Goal: Transaction & Acquisition: Book appointment/travel/reservation

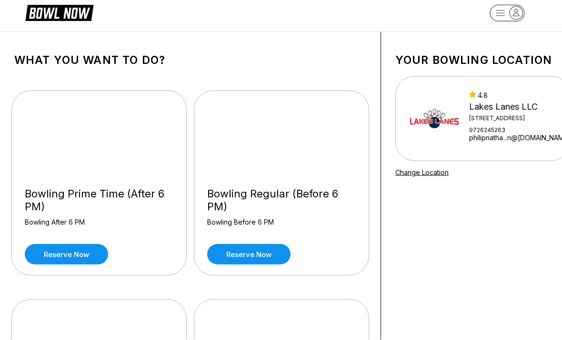
scroll to position [13, 0]
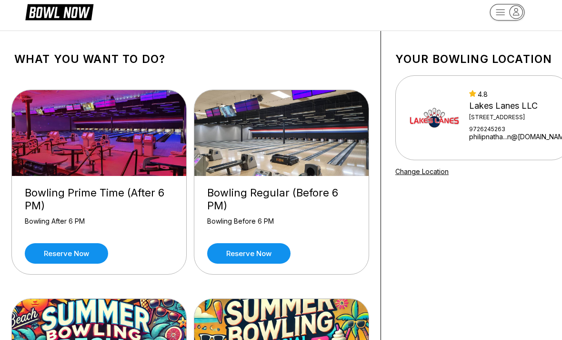
click at [261, 249] on link "Reserve now" at bounding box center [248, 253] width 83 height 20
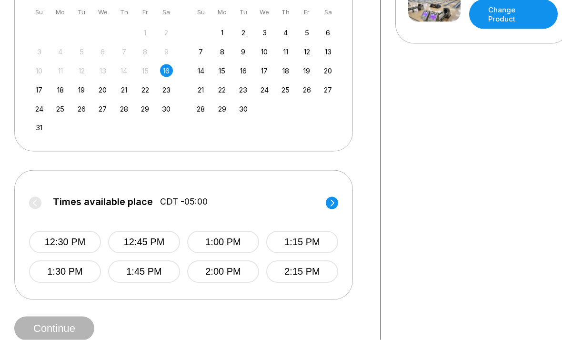
scroll to position [282, 0]
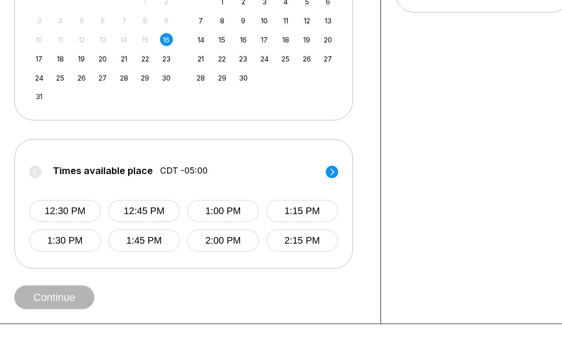
click at [333, 170] on icon at bounding box center [333, 172] width 4 height 7
click at [73, 247] on button "5:30 PM" at bounding box center [65, 241] width 72 height 22
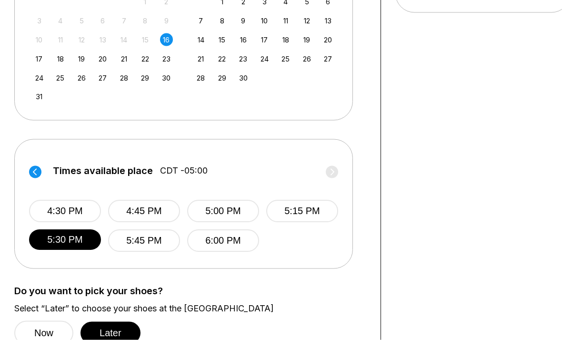
scroll to position [283, 0]
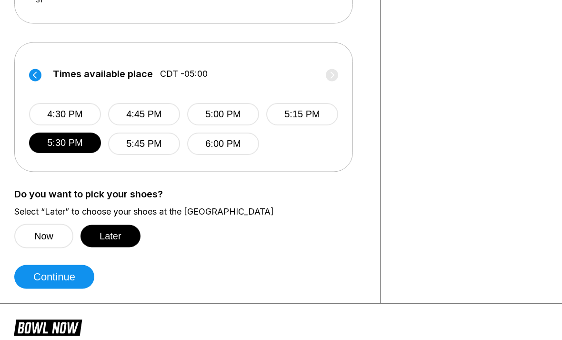
click at [40, 238] on button "Now" at bounding box center [43, 236] width 59 height 24
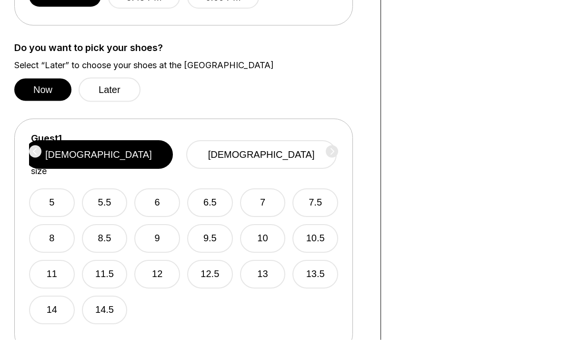
click at [269, 260] on button "13" at bounding box center [263, 274] width 46 height 29
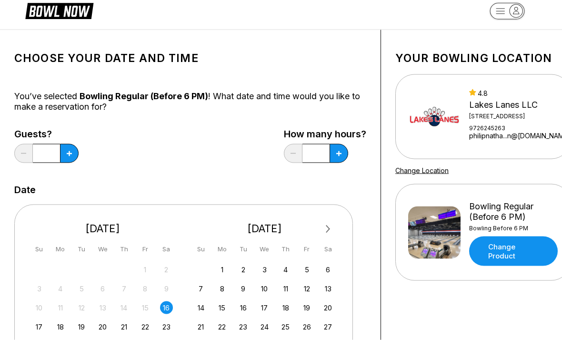
click at [75, 156] on button at bounding box center [69, 153] width 19 height 19
click at [74, 156] on button at bounding box center [69, 152] width 19 height 19
click at [71, 153] on icon at bounding box center [69, 153] width 5 height 5
type input "*"
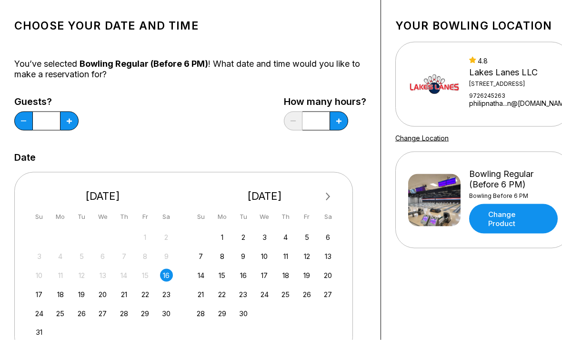
scroll to position [0, 0]
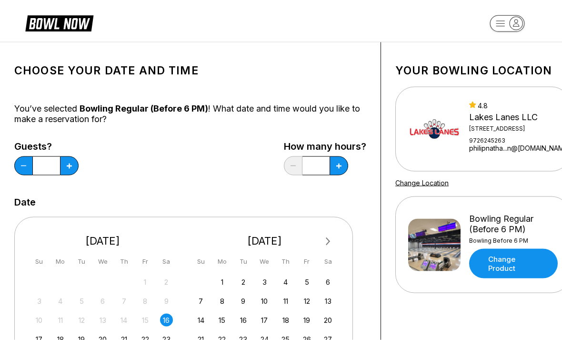
click at [72, 163] on icon at bounding box center [69, 165] width 5 height 5
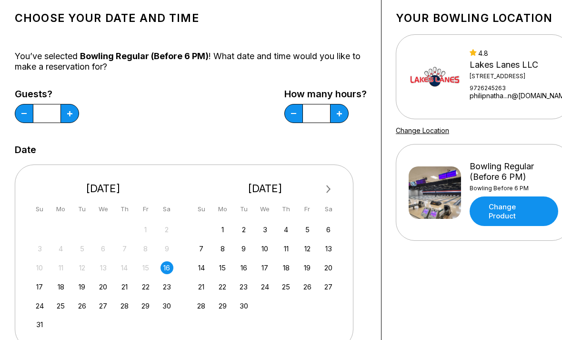
scroll to position [53, 0]
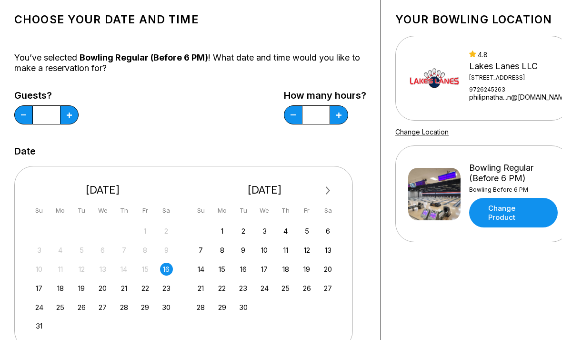
click at [79, 119] on button at bounding box center [69, 114] width 19 height 19
click at [72, 115] on icon at bounding box center [69, 114] width 5 height 5
type input "*"
click at [186, 123] on div "Guests? * How many hours? *" at bounding box center [190, 109] width 352 height 39
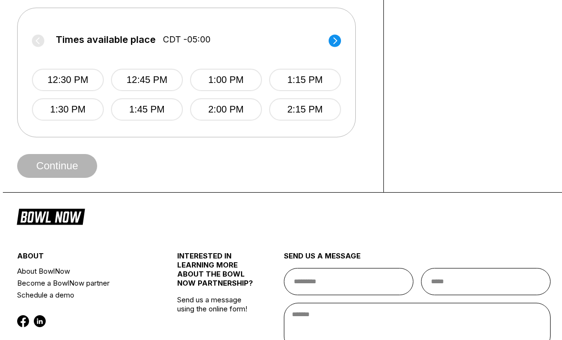
scroll to position [413, 0]
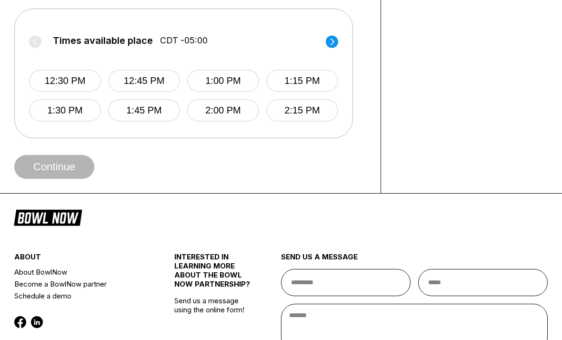
click at [330, 37] on circle at bounding box center [332, 41] width 12 height 12
click at [329, 37] on circle at bounding box center [332, 41] width 12 height 12
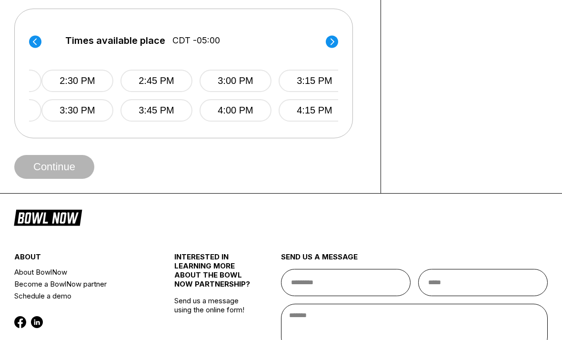
click at [331, 40] on circle at bounding box center [332, 41] width 12 height 12
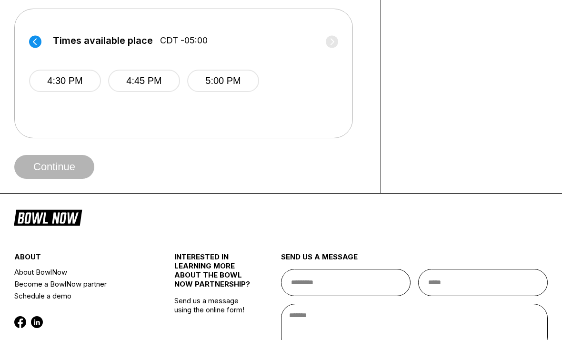
click at [224, 76] on button "5:00 PM" at bounding box center [223, 81] width 72 height 22
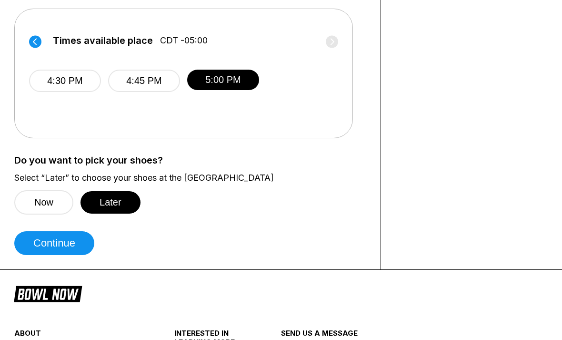
click at [44, 206] on button "Now" at bounding box center [43, 202] width 59 height 24
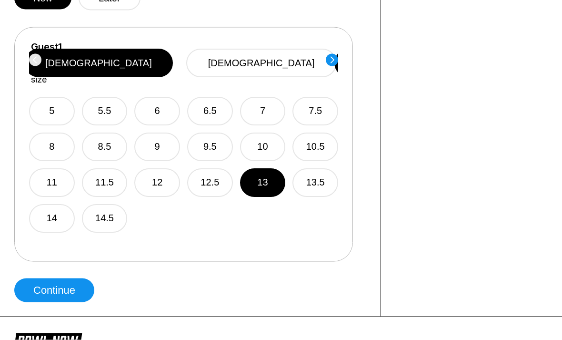
scroll to position [607, 0]
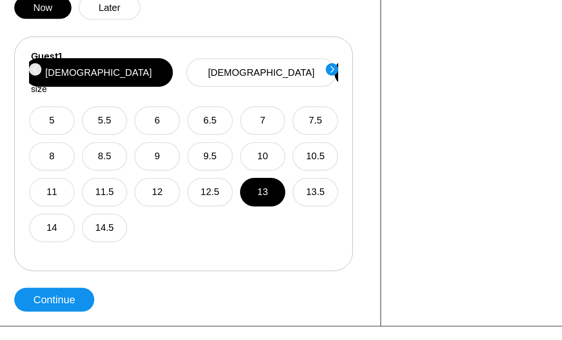
click at [327, 67] on circle at bounding box center [332, 69] width 12 height 12
click at [56, 178] on button "11" at bounding box center [52, 192] width 46 height 29
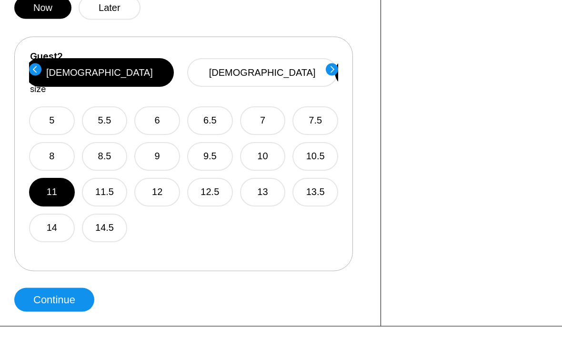
scroll to position [608, 0]
click at [331, 71] on circle at bounding box center [332, 69] width 12 height 12
click at [277, 67] on button "[DEMOGRAPHIC_DATA]" at bounding box center [263, 72] width 151 height 29
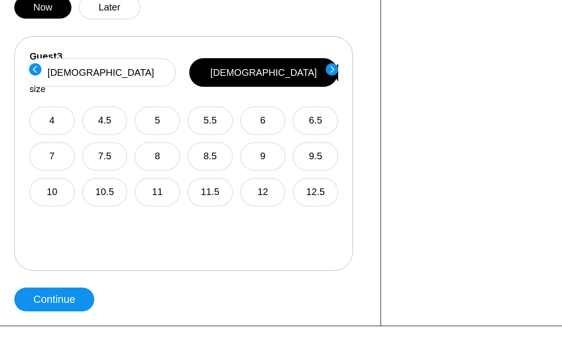
click at [332, 72] on icon at bounding box center [333, 69] width 4 height 7
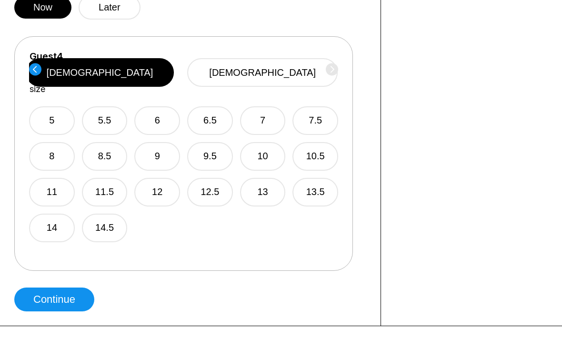
click at [272, 70] on button "[DEMOGRAPHIC_DATA]" at bounding box center [262, 72] width 151 height 29
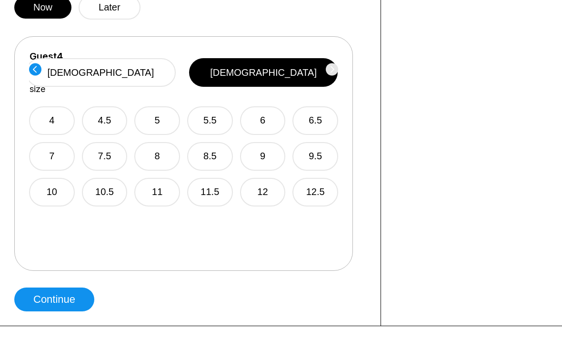
click at [52, 142] on button "7" at bounding box center [52, 156] width 46 height 29
click at [35, 68] on icon at bounding box center [35, 69] width 4 height 7
click at [262, 142] on button "9" at bounding box center [263, 156] width 46 height 29
click at [35, 301] on button "Continue" at bounding box center [54, 299] width 80 height 24
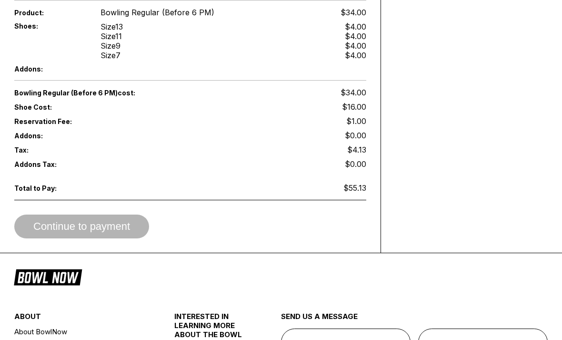
scroll to position [381, 0]
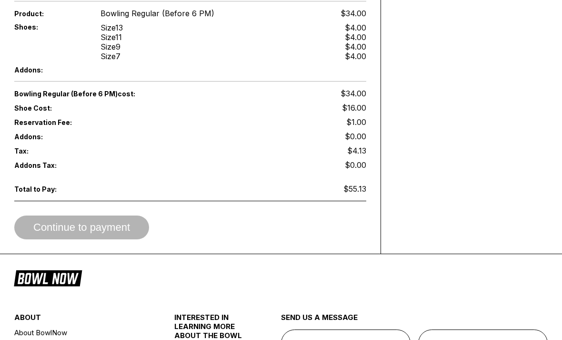
click at [43, 229] on div "Continue to payment" at bounding box center [190, 227] width 352 height 24
click at [55, 233] on div "Continue to payment" at bounding box center [190, 227] width 352 height 24
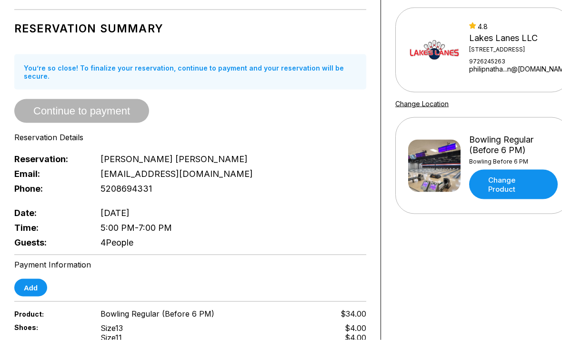
click at [31, 279] on button "Add" at bounding box center [30, 288] width 33 height 18
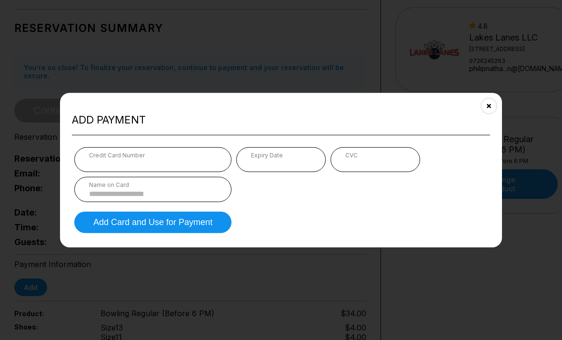
scroll to position [81, 0]
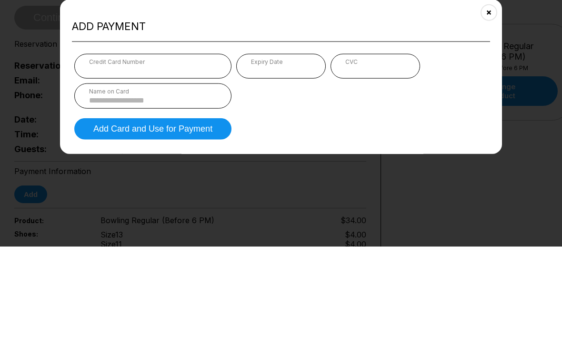
click at [188, 181] on div "Name on Card" at bounding box center [153, 184] width 128 height 7
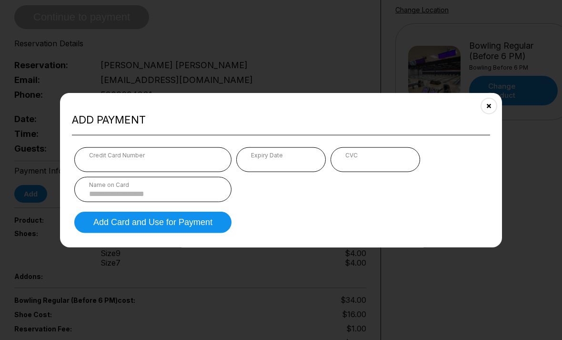
click at [88, 202] on div "Name on Card" at bounding box center [152, 189] width 157 height 25
click at [103, 198] on input at bounding box center [153, 194] width 128 height 8
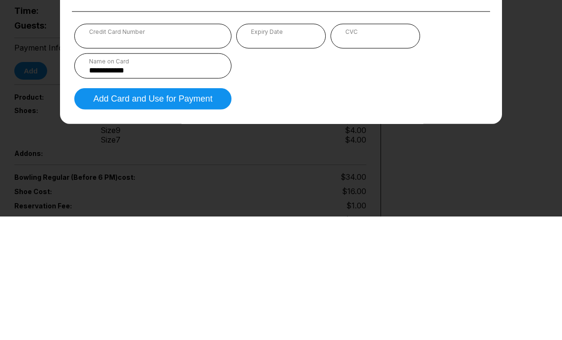
type input "**********"
click at [106, 212] on button "Add Card and Use for Payment" at bounding box center [152, 222] width 157 height 21
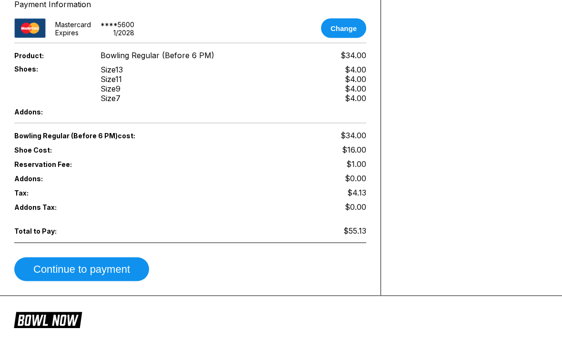
scroll to position [342, 0]
click at [62, 270] on button "Continue to payment" at bounding box center [81, 269] width 135 height 24
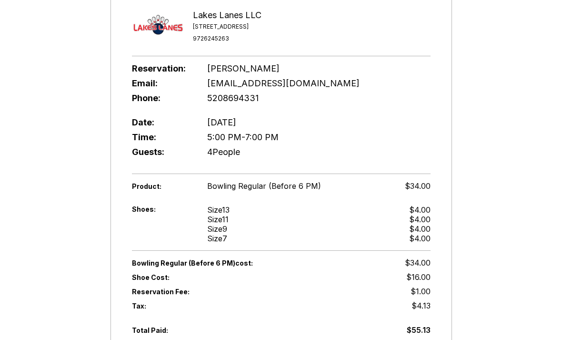
scroll to position [174, 0]
click at [413, 117] on div "Reservation: [PERSON_NAME] Email: [EMAIL_ADDRESS][DOMAIN_NAME] Phone: [PHONE_NU…" at bounding box center [281, 120] width 299 height 118
click at [485, 124] on div "Reservation Confirmation Number: GZ8xefcXiwt8awNUq2YV Thank you for booking wit…" at bounding box center [281, 139] width 562 height 539
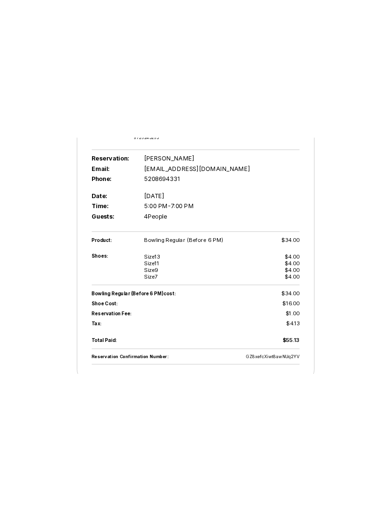
scroll to position [126, 0]
